Goal: Information Seeking & Learning: Learn about a topic

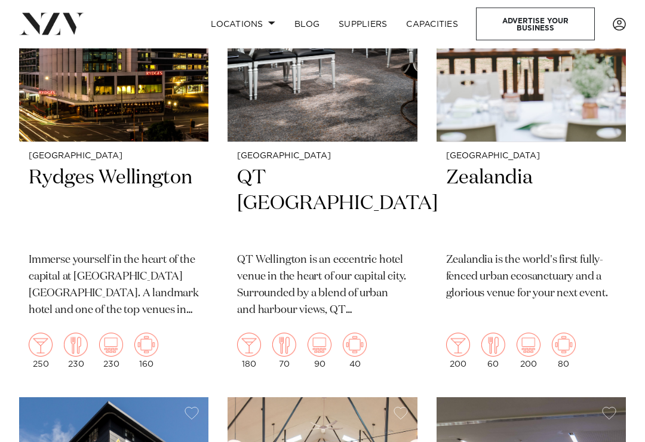
scroll to position [1149, 0]
click at [501, 165] on h2 "Zealandia" at bounding box center [531, 204] width 170 height 78
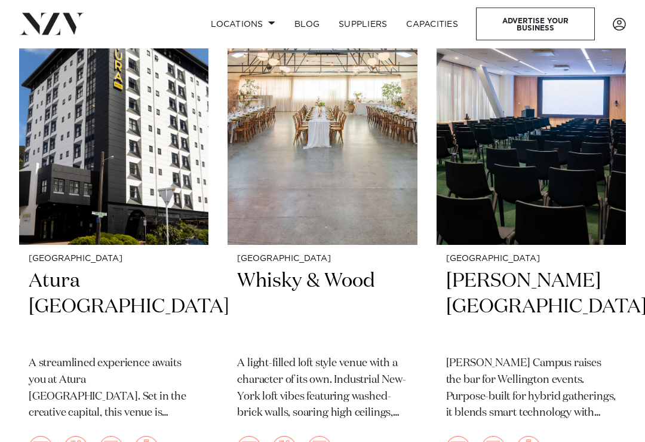
scroll to position [1553, 0]
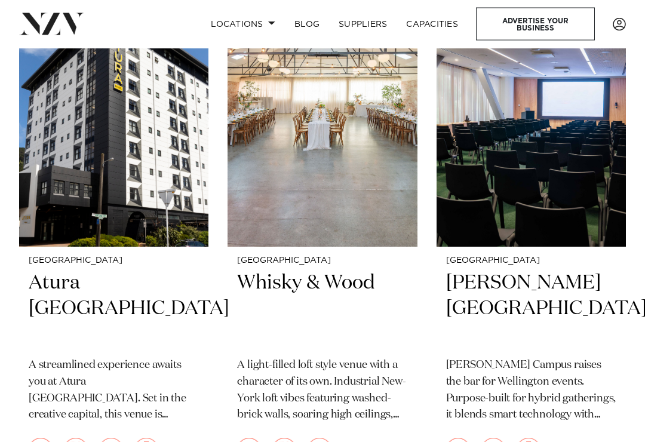
click at [313, 270] on h2 "Whisky & Wood" at bounding box center [322, 309] width 170 height 78
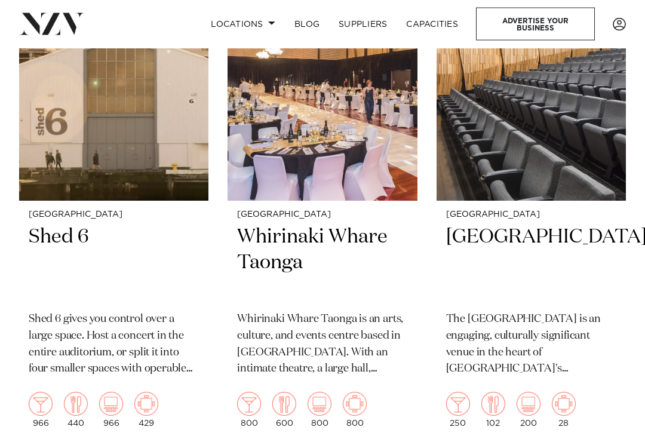
scroll to position [2114, 0]
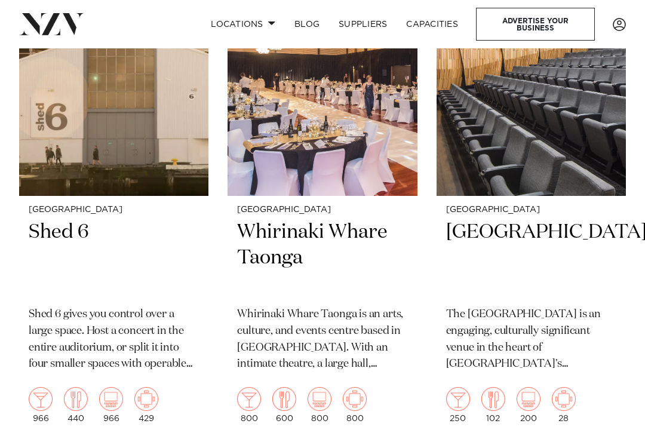
click at [78, 219] on h2 "Shed 6" at bounding box center [114, 258] width 170 height 78
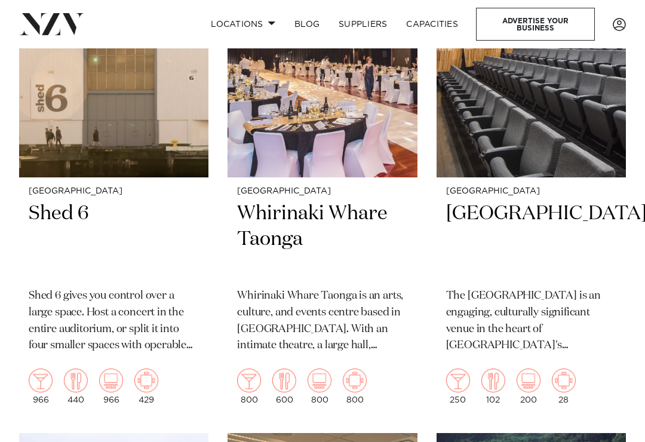
click at [303, 201] on h2 "Whirinaki Whare Taonga" at bounding box center [322, 240] width 170 height 78
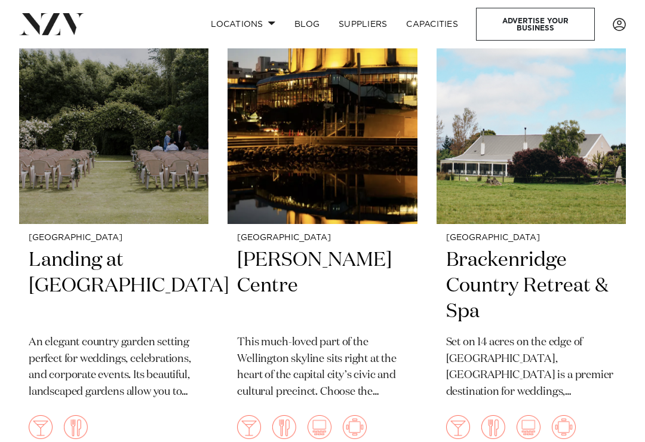
scroll to position [4124, 0]
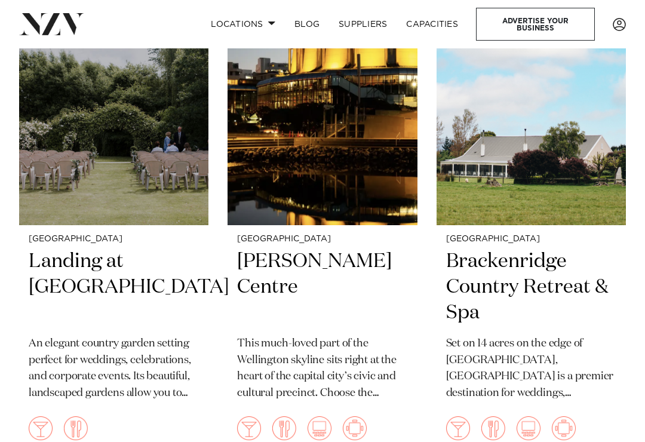
click at [101, 248] on h2 "Landing at Homebush" at bounding box center [114, 287] width 170 height 78
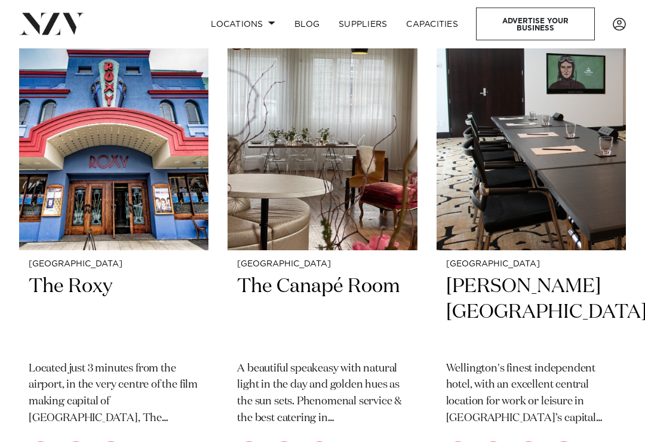
scroll to position [5119, 0]
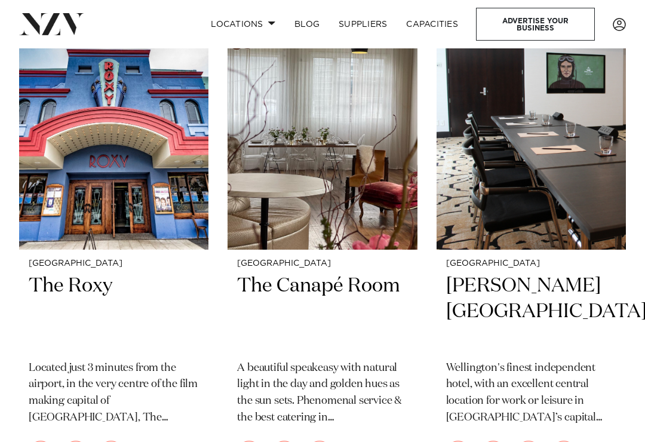
click at [624, 347] on div "Wellington Bolton Hotel Wellington's finest independent hotel, with an excellen…" at bounding box center [530, 367] width 189 height 236
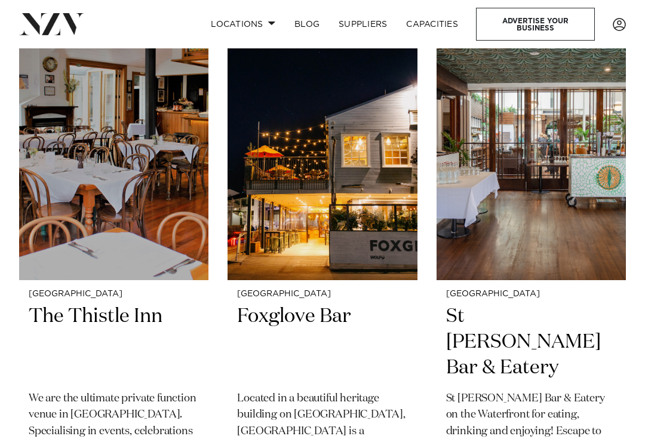
scroll to position [5606, 0]
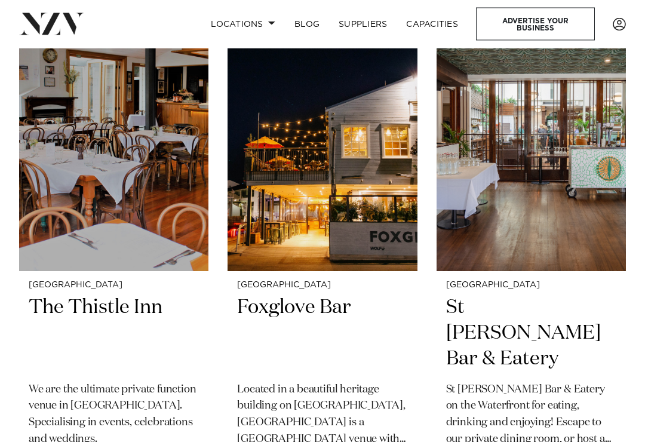
click at [100, 295] on h2 "The Thistle Inn" at bounding box center [114, 334] width 170 height 78
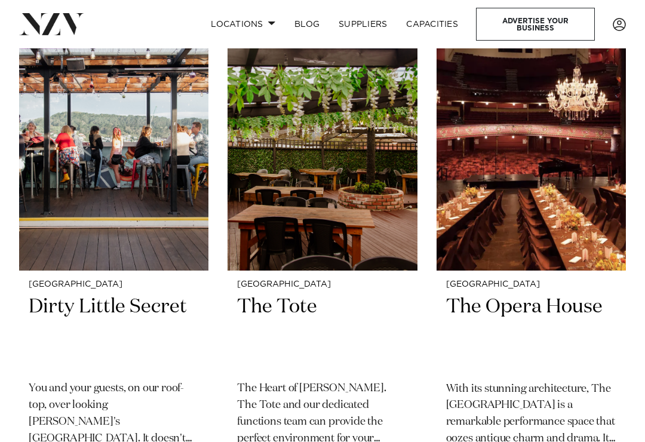
scroll to position [6632, 0]
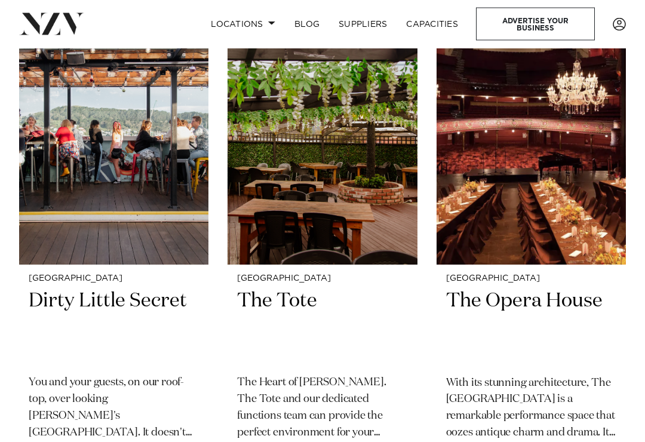
click at [113, 288] on h2 "Dirty Little Secret" at bounding box center [114, 327] width 170 height 78
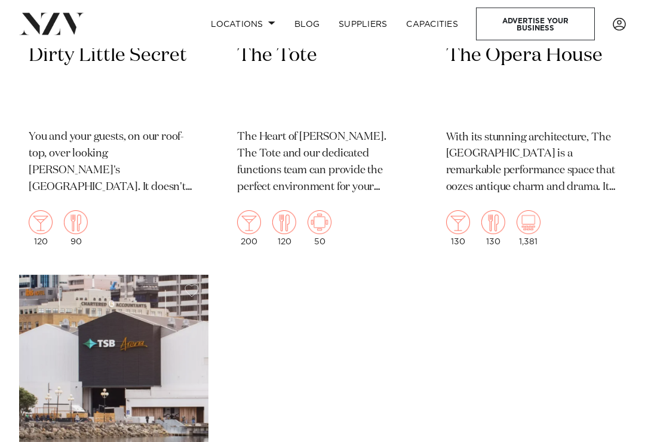
scroll to position [6873, 0]
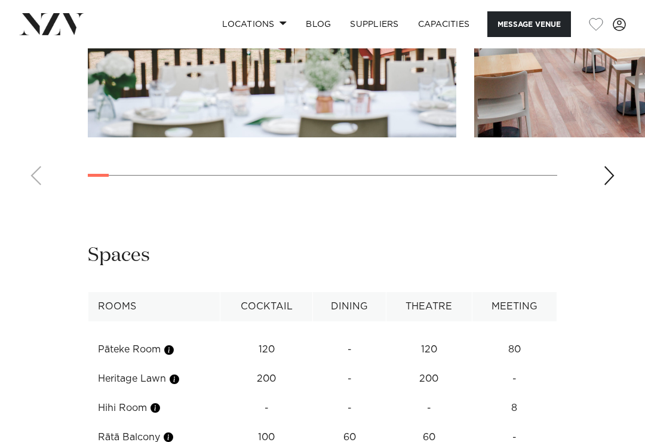
scroll to position [2104, 0]
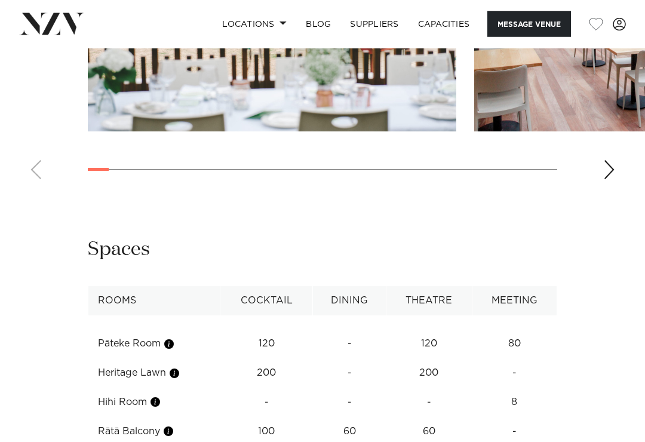
click at [172, 426] on button "button" at bounding box center [168, 432] width 12 height 12
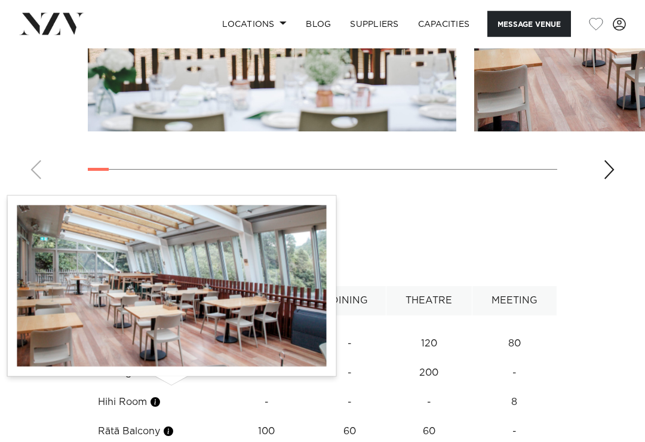
scroll to position [2105, 0]
click at [294, 337] on img at bounding box center [171, 285] width 309 height 161
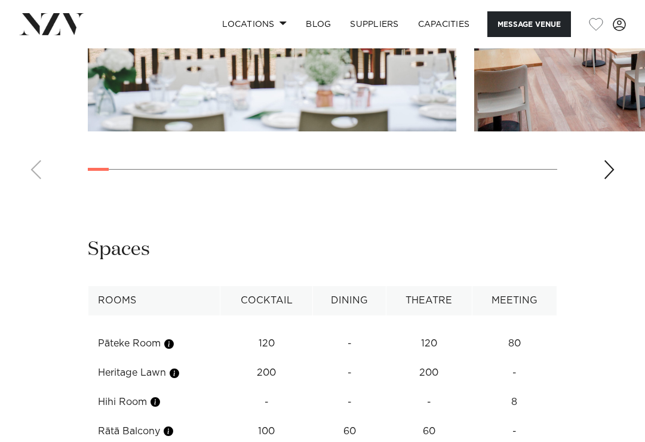
click at [150, 417] on td "Rātā Balcony" at bounding box center [154, 431] width 132 height 29
click at [152, 417] on td "Rātā Balcony" at bounding box center [154, 431] width 132 height 29
click at [174, 425] on button "button" at bounding box center [168, 431] width 12 height 12
click at [247, 317] on img at bounding box center [171, 285] width 309 height 161
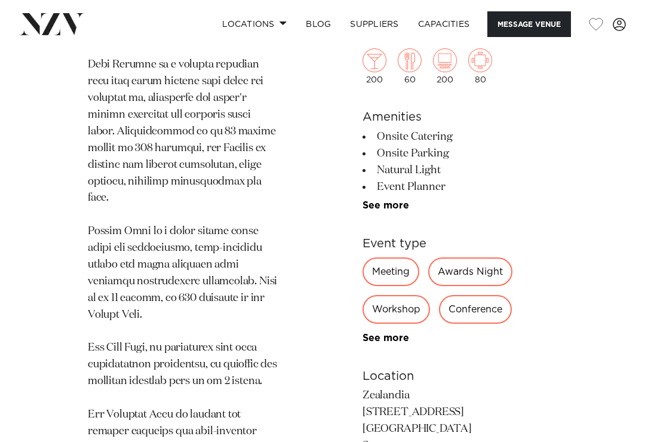
scroll to position [1027, 0]
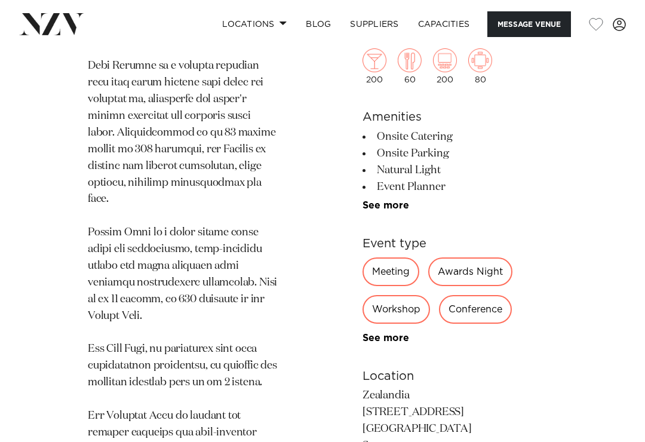
click at [487, 58] on img at bounding box center [480, 60] width 24 height 24
click at [485, 57] on img at bounding box center [480, 60] width 24 height 24
click at [476, 70] on img at bounding box center [480, 60] width 24 height 24
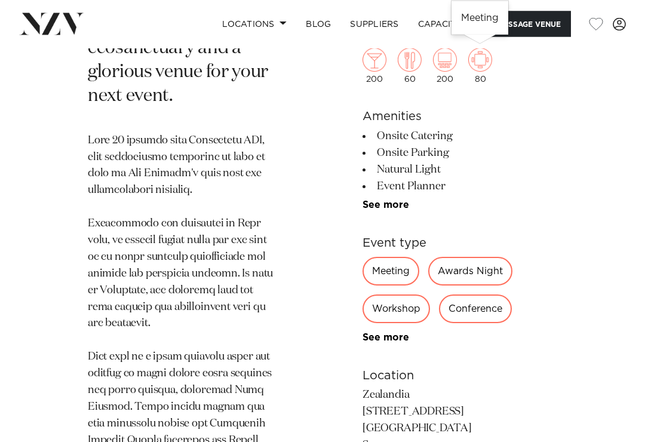
scroll to position [604, 0]
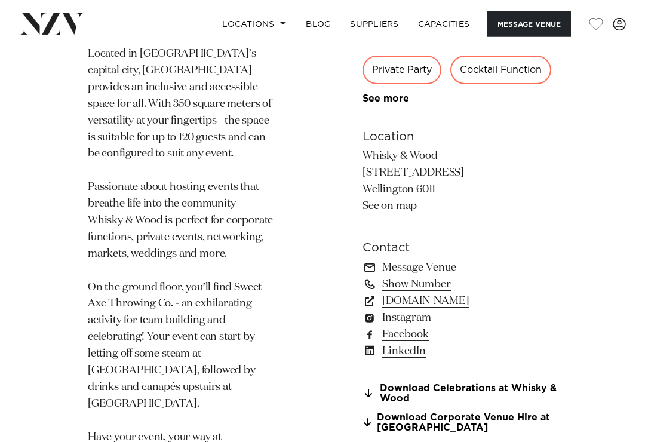
scroll to position [759, 0]
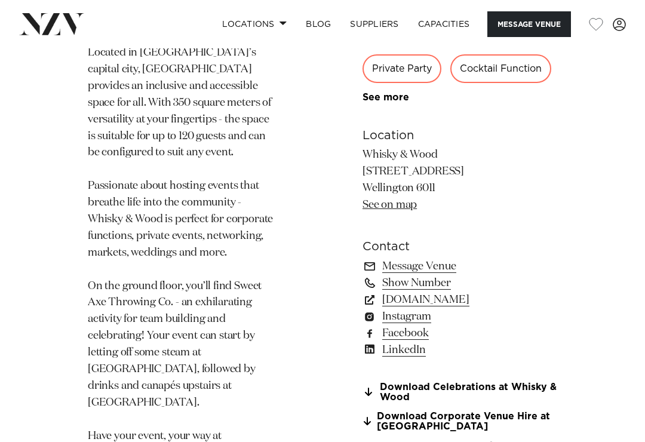
click at [432, 275] on link "Show Number" at bounding box center [459, 283] width 195 height 17
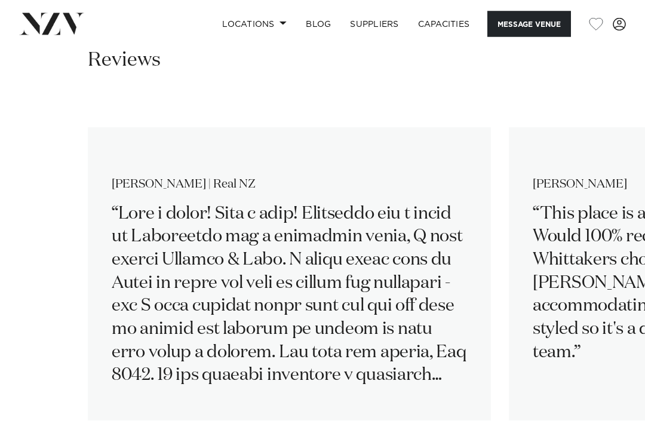
scroll to position [1838, 0]
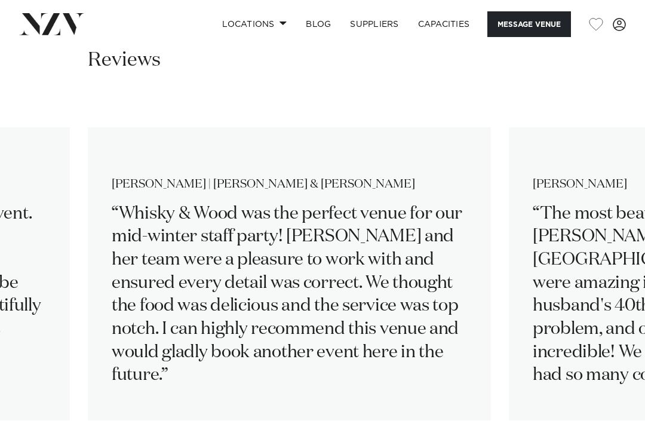
click at [364, 387] on swiper-container "Geraldine | Real NZ Stacey This place is absolutely magical for an event. Would…" at bounding box center [322, 287] width 645 height 381
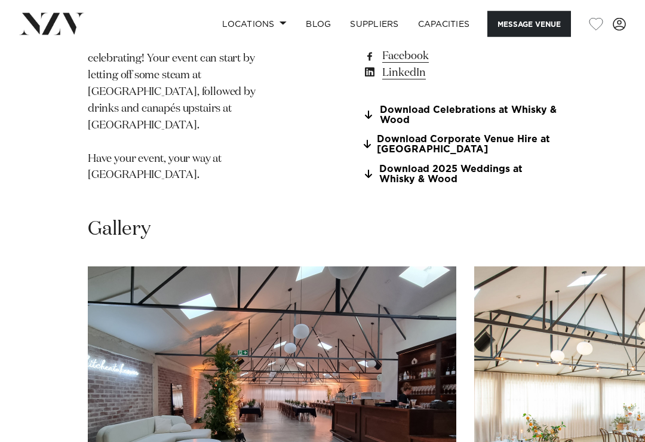
scroll to position [1017, 0]
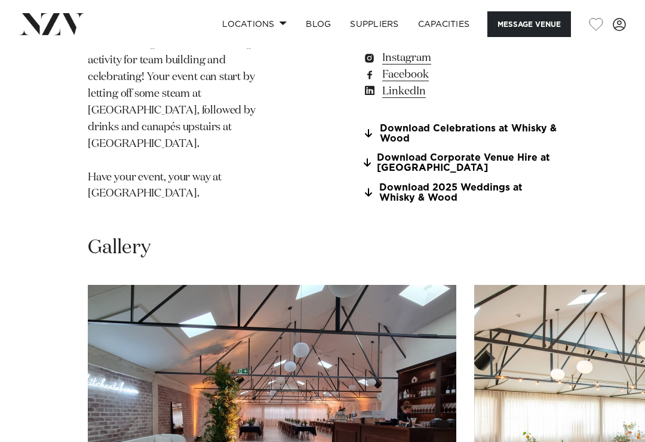
click at [446, 183] on link "Download 2025 Weddings at Whisky & Wood" at bounding box center [459, 193] width 195 height 20
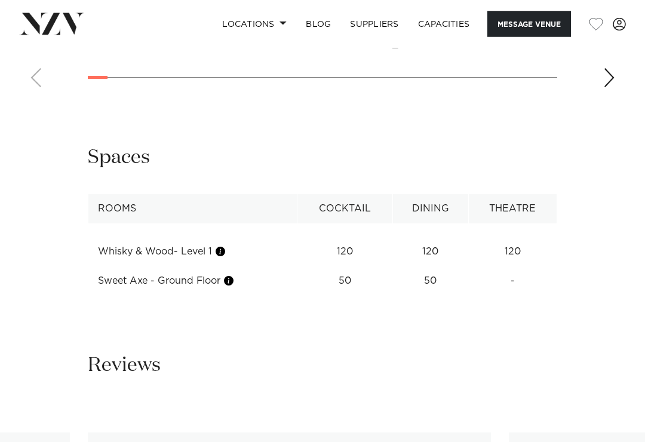
scroll to position [1533, 0]
click at [179, 237] on td "Whisky & Wood- Level 1" at bounding box center [192, 251] width 209 height 29
click at [213, 237] on td "Whisky & Wood- Level 1" at bounding box center [192, 251] width 209 height 29
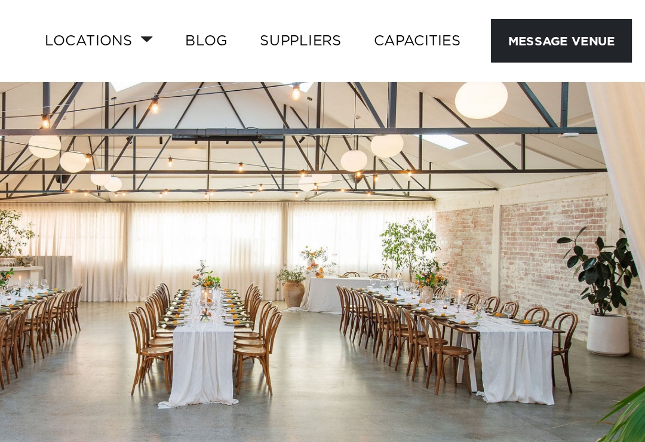
scroll to position [0, 0]
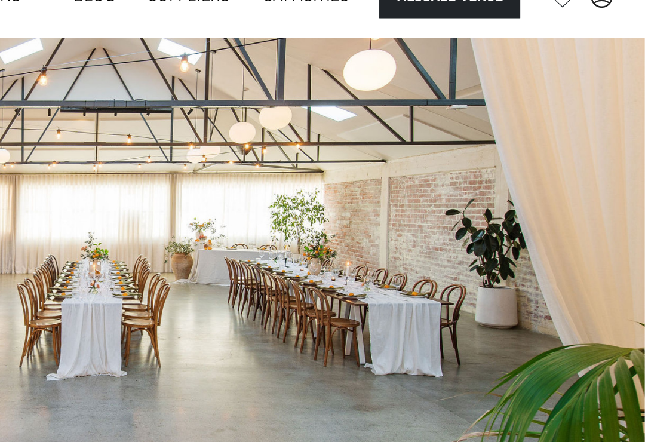
click at [338, 164] on img at bounding box center [322, 199] width 645 height 302
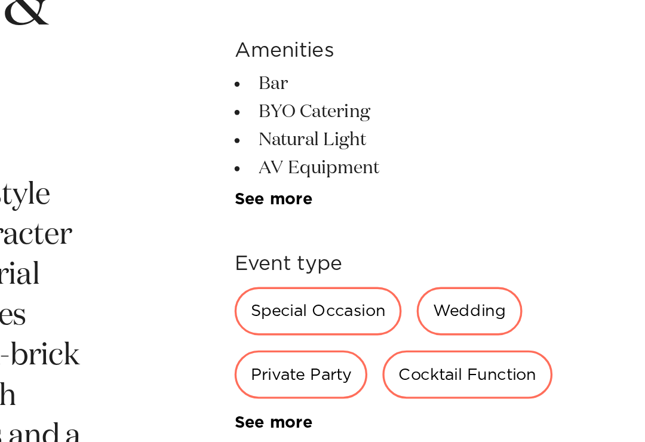
scroll to position [270, 0]
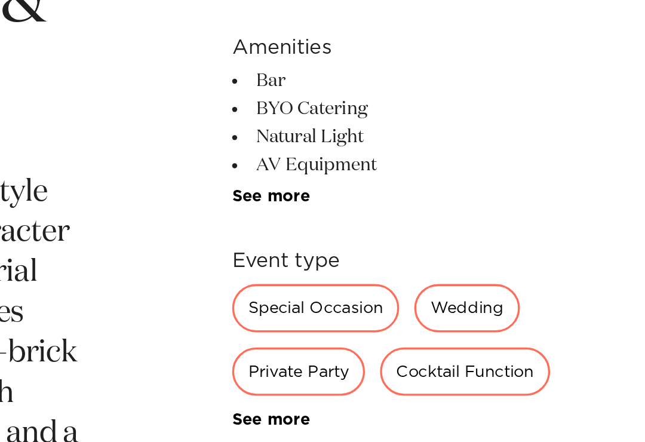
click at [362, 337] on div "Special Occasion" at bounding box center [411, 351] width 99 height 29
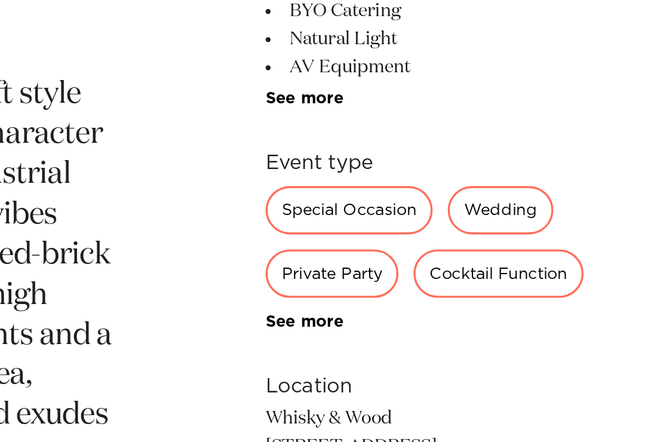
scroll to position [331, 0]
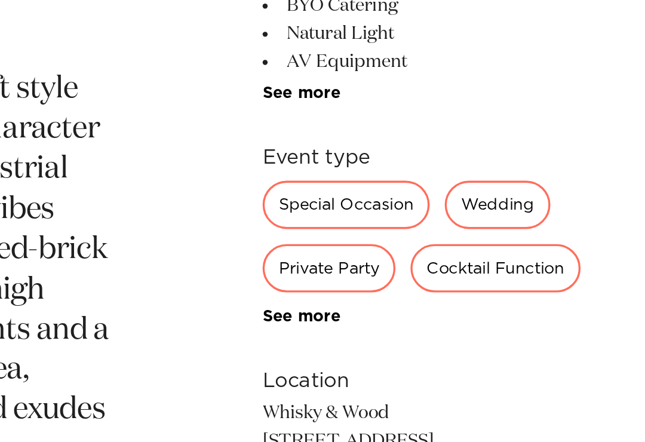
click at [362, 313] on div "Private Party" at bounding box center [401, 327] width 79 height 29
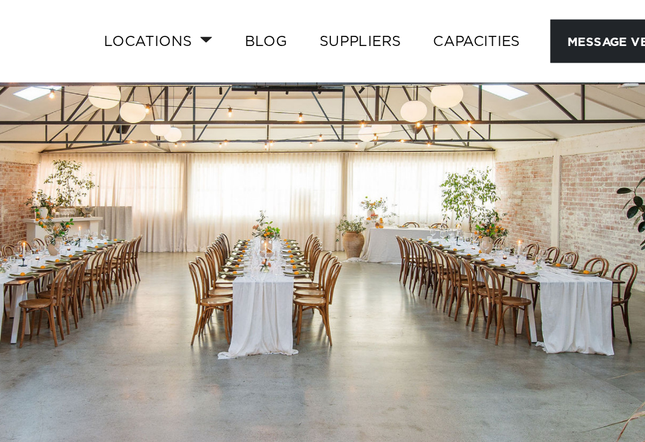
scroll to position [39, 0]
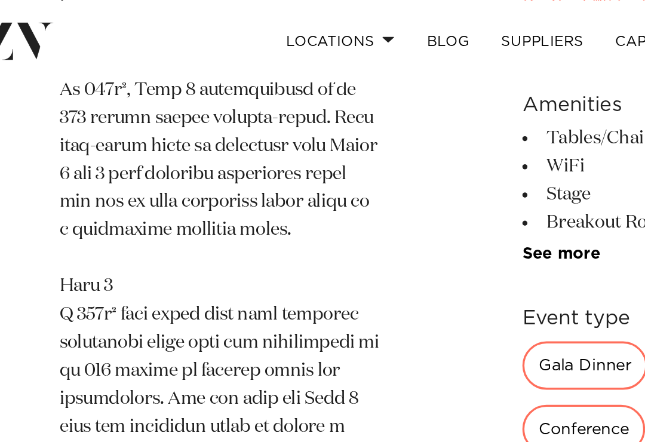
scroll to position [1047, 0]
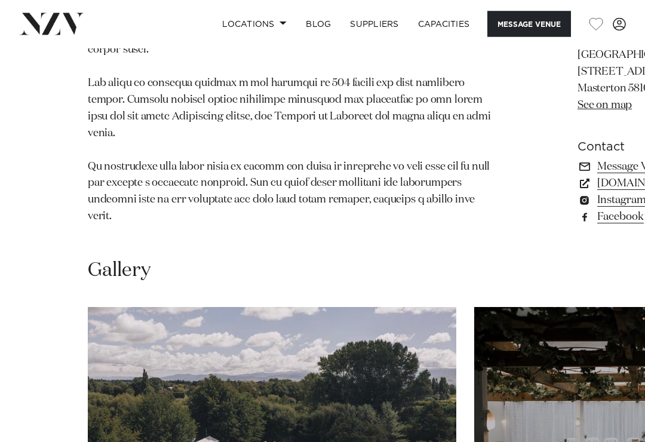
scroll to position [849, 0]
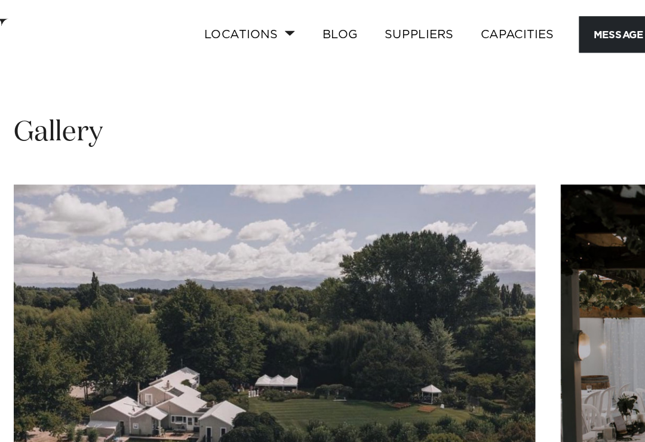
scroll to position [1024, 0]
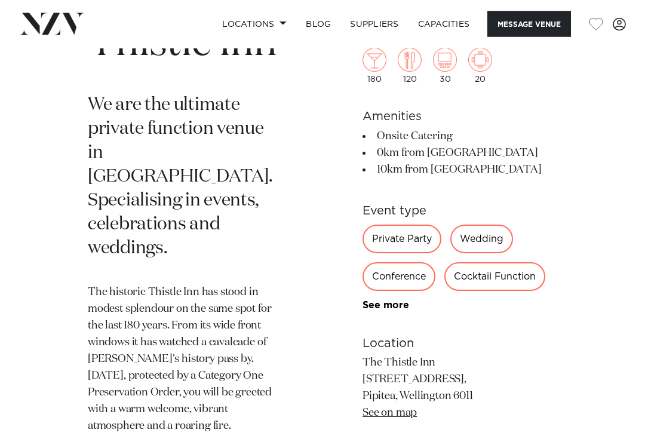
scroll to position [448, 0]
click at [403, 242] on div "Private Party" at bounding box center [401, 239] width 79 height 29
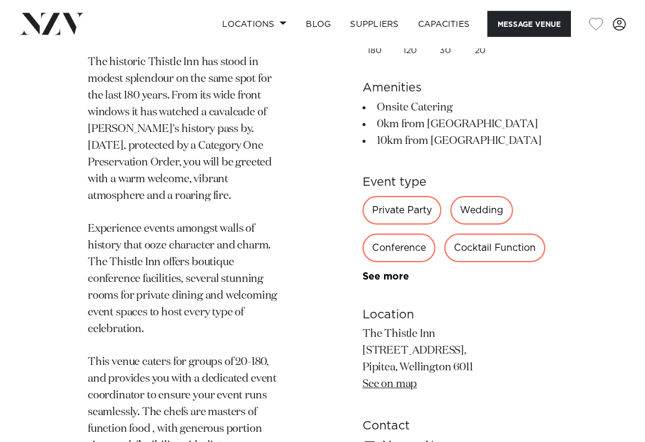
scroll to position [681, 0]
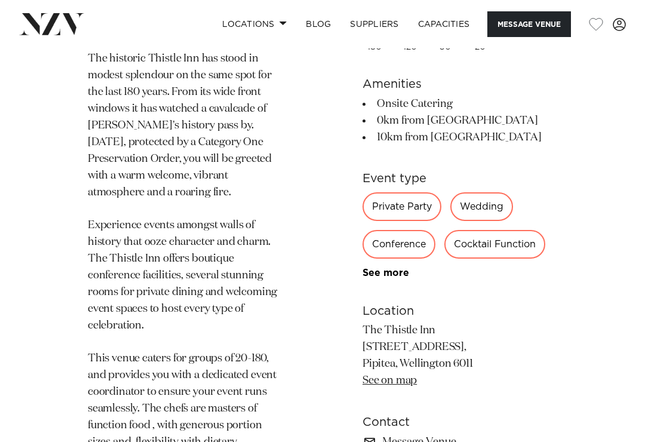
click at [602, 386] on div "Wellington The Thistle Inn We are the ultimate private function venue in Wellin…" at bounding box center [322, 140] width 625 height 847
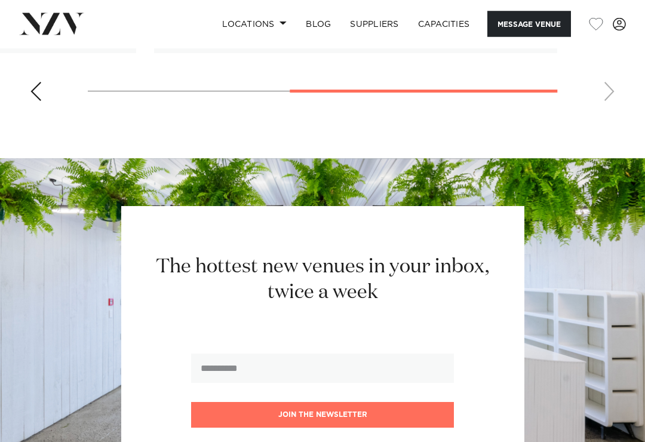
scroll to position [2329, 0]
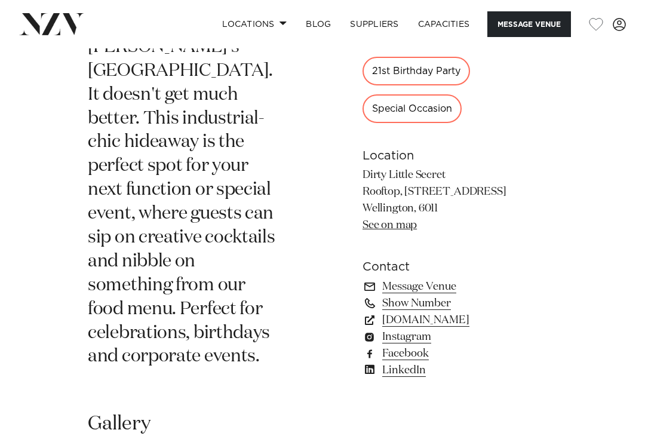
scroll to position [612, 0]
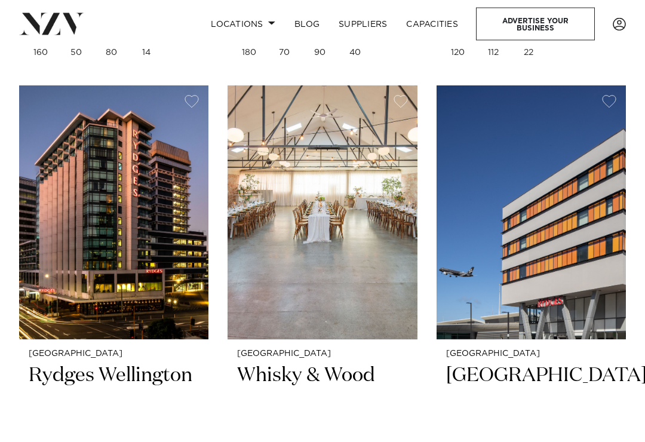
scroll to position [1250, 0]
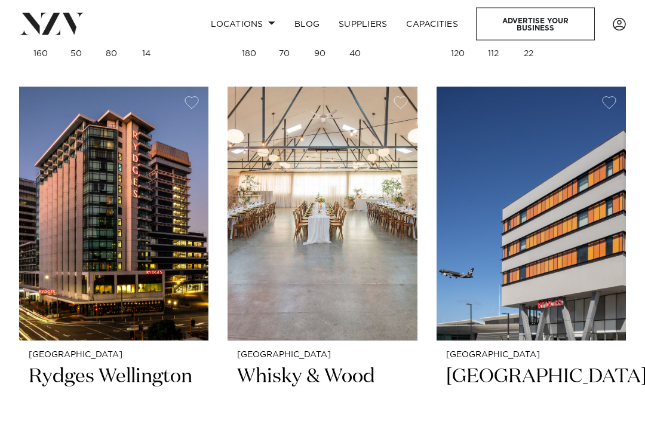
click at [313, 366] on h2 "Whisky & Wood" at bounding box center [322, 403] width 170 height 78
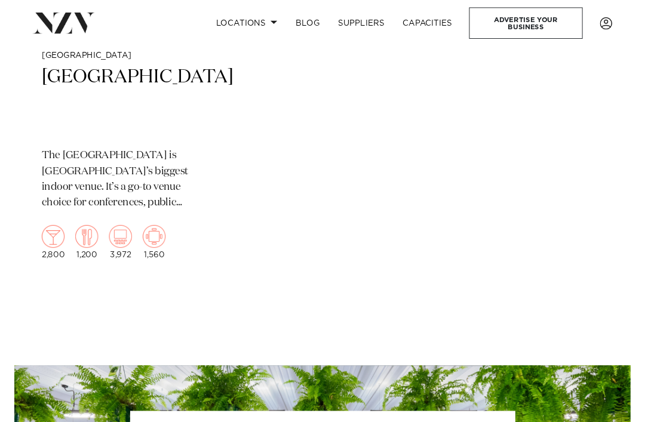
scroll to position [7160, 0]
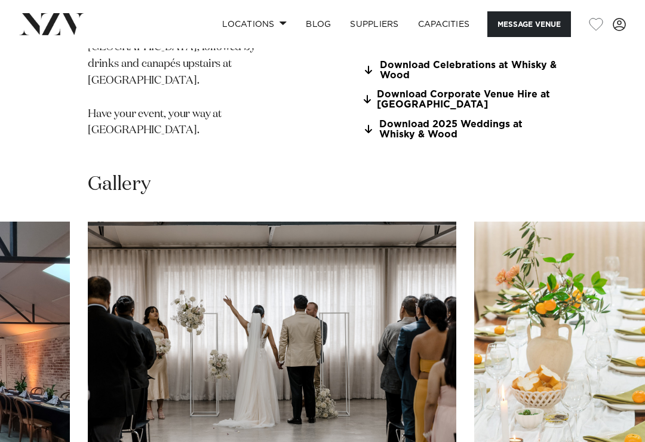
scroll to position [1080, 0]
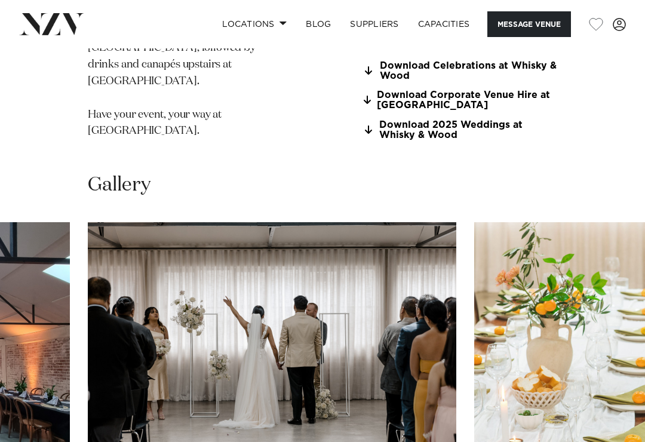
click at [445, 380] on img "4 / 29" at bounding box center [272, 357] width 368 height 270
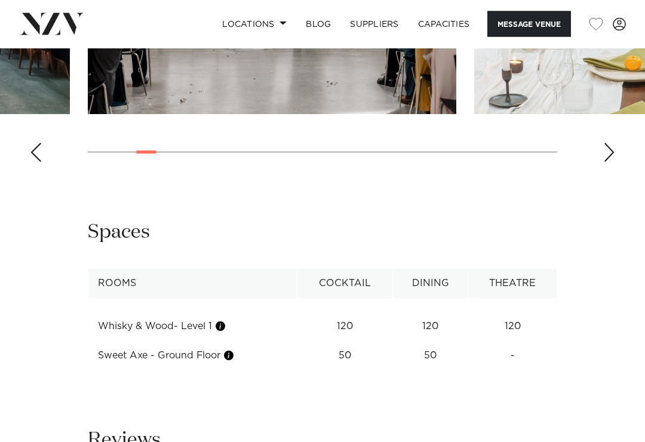
scroll to position [1458, 0]
click at [128, 341] on td "Sweet Axe - Ground Floor" at bounding box center [192, 355] width 209 height 29
click at [113, 341] on td "Sweet Axe - Ground Floor" at bounding box center [192, 355] width 209 height 29
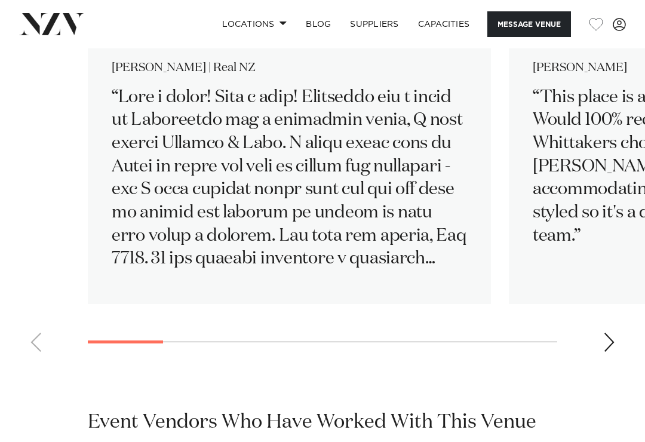
scroll to position [1953, 0]
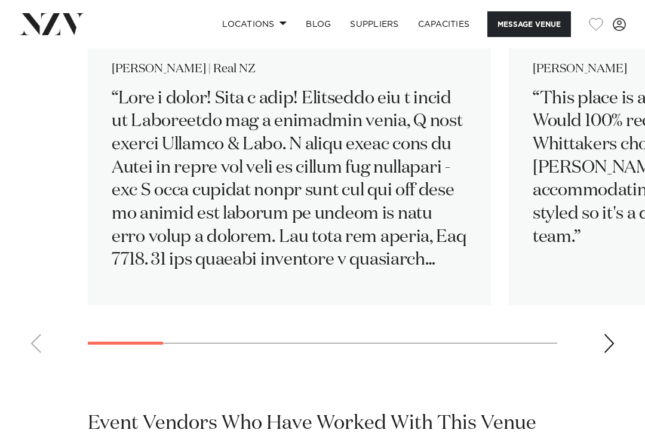
click at [609, 334] on div "Next slide" at bounding box center [609, 343] width 12 height 19
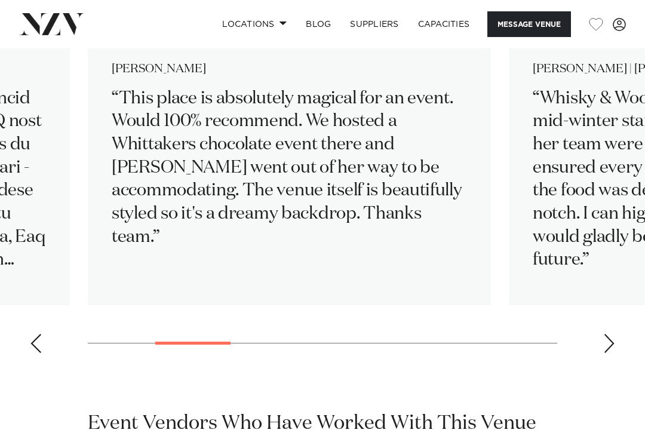
click at [613, 334] on div "Next slide" at bounding box center [609, 343] width 12 height 19
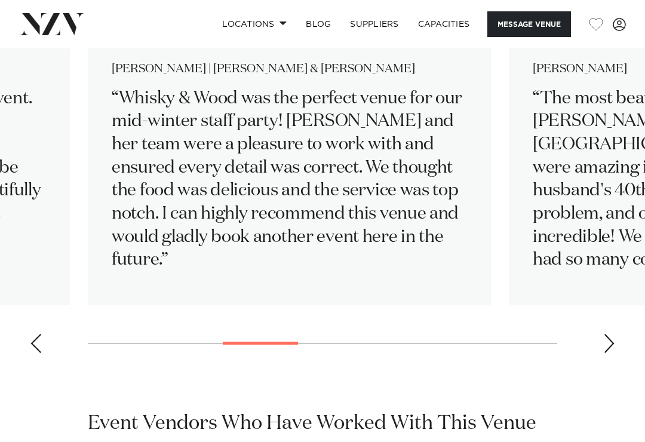
click at [608, 334] on div "Next slide" at bounding box center [609, 343] width 12 height 19
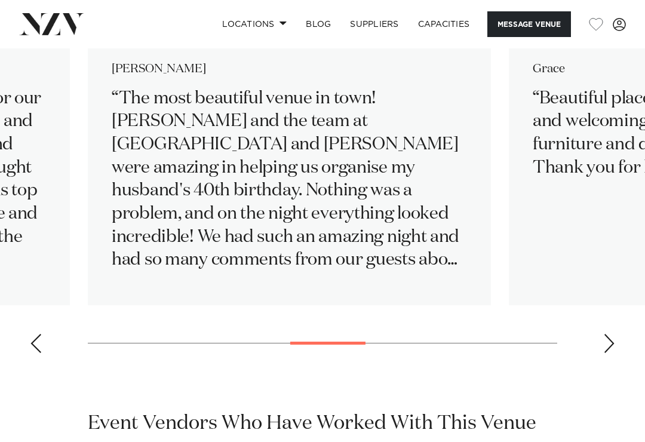
click at [608, 334] on div "Next slide" at bounding box center [609, 343] width 12 height 19
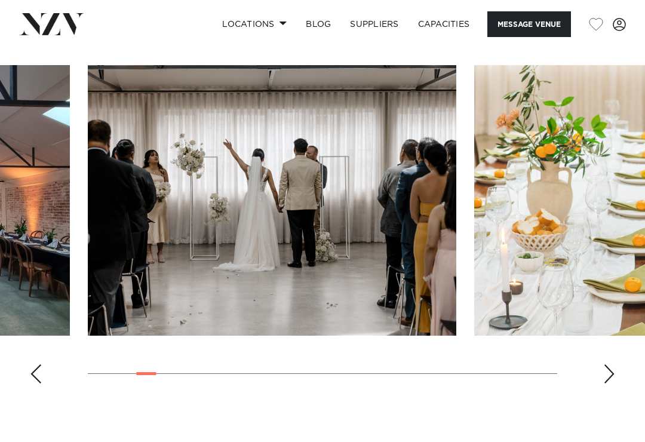
scroll to position [1238, 0]
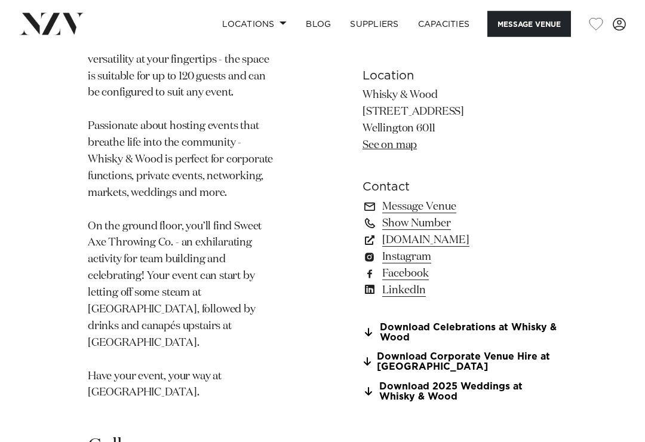
scroll to position [810, 0]
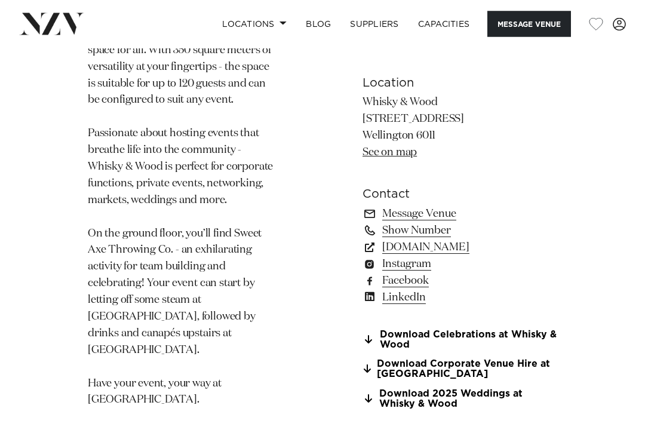
click at [493, 293] on div "120 120 120 Amenities Bar BYO Catering Natural Light AV Equipment Dog Friendly …" at bounding box center [459, 58] width 195 height 701
click at [481, 330] on link "Download Celebrations at Whisky & Wood" at bounding box center [459, 340] width 195 height 20
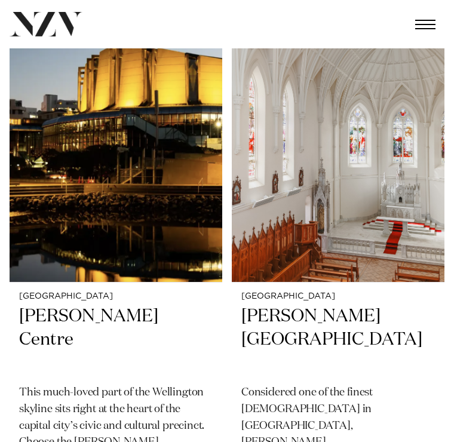
scroll to position [5620, 0]
